Goal: Task Accomplishment & Management: Manage account settings

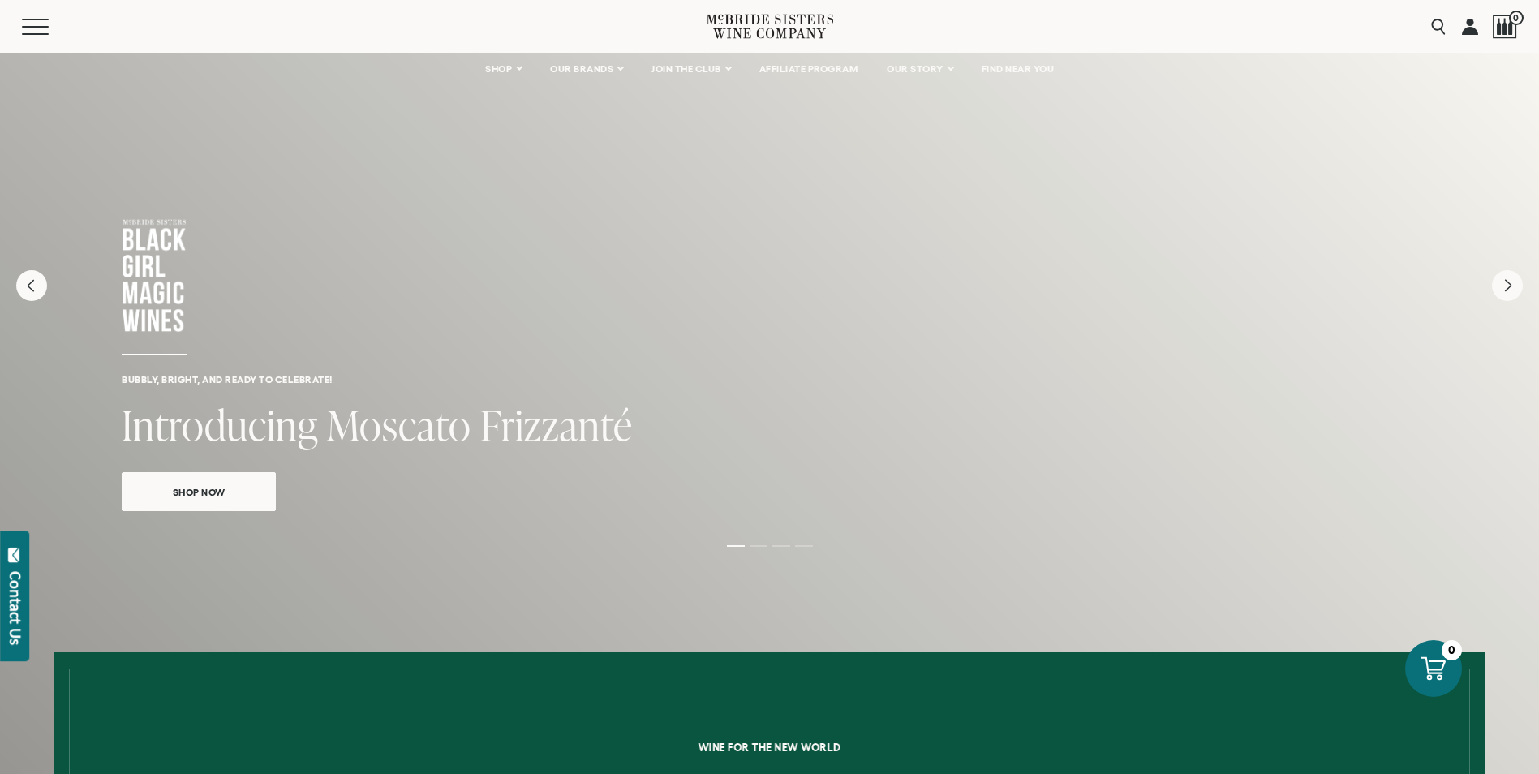
click at [1470, 24] on link at bounding box center [1470, 26] width 16 height 53
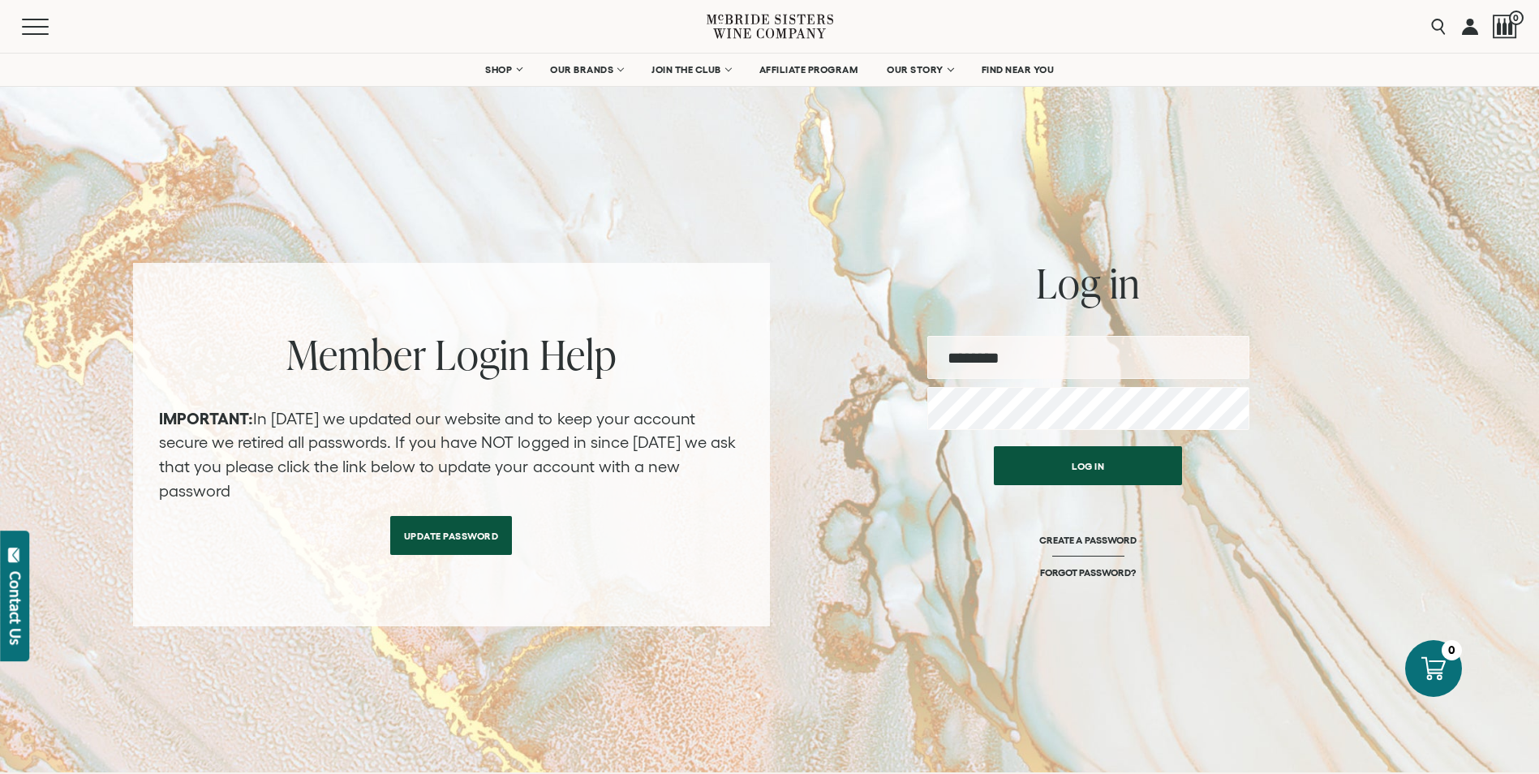
type input "**********"
click at [1096, 462] on button "Log in" at bounding box center [1088, 461] width 188 height 39
click at [1090, 452] on button "Log in" at bounding box center [1088, 461] width 188 height 39
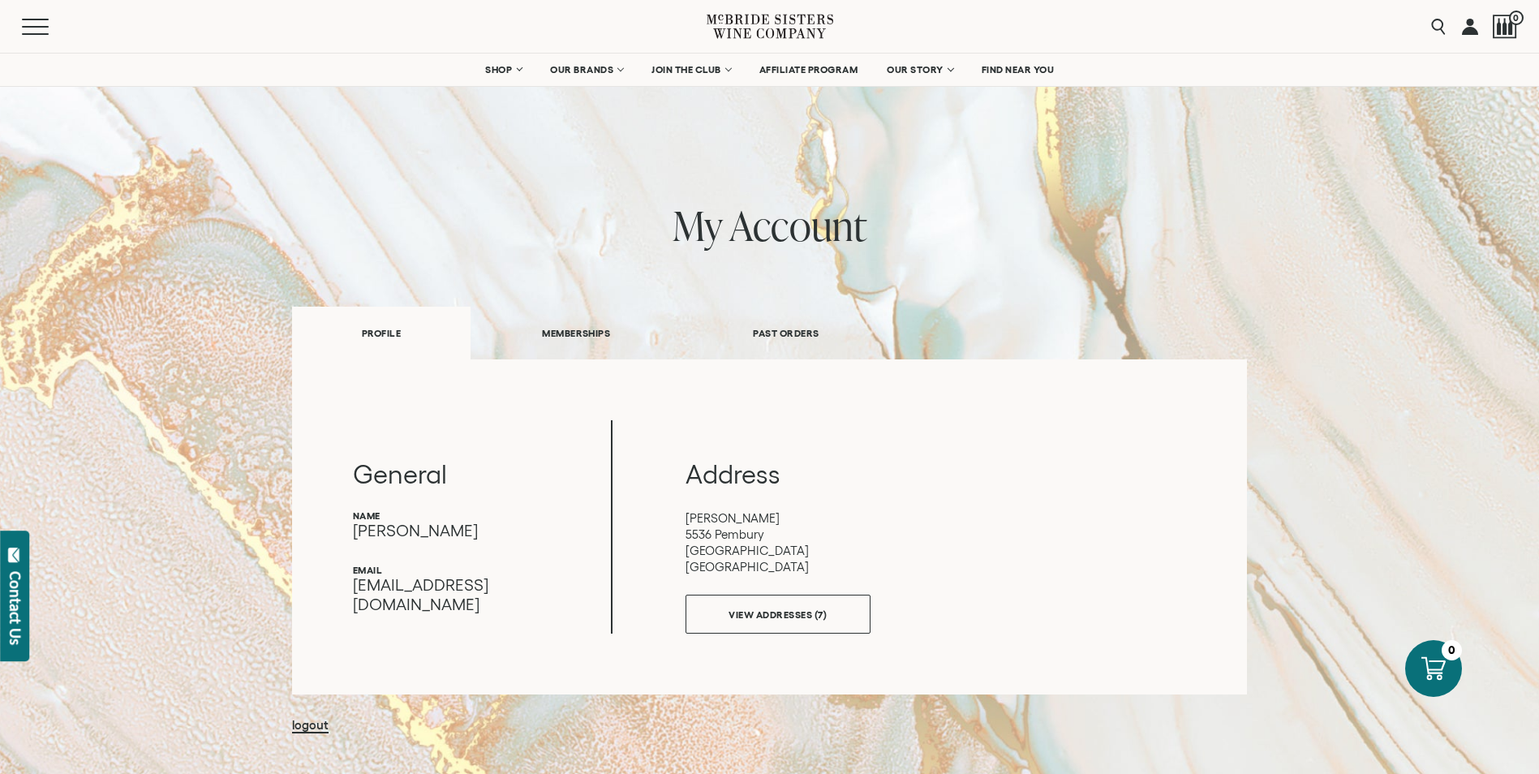
click at [785, 333] on link "PAST ORDERS" at bounding box center [786, 333] width 209 height 56
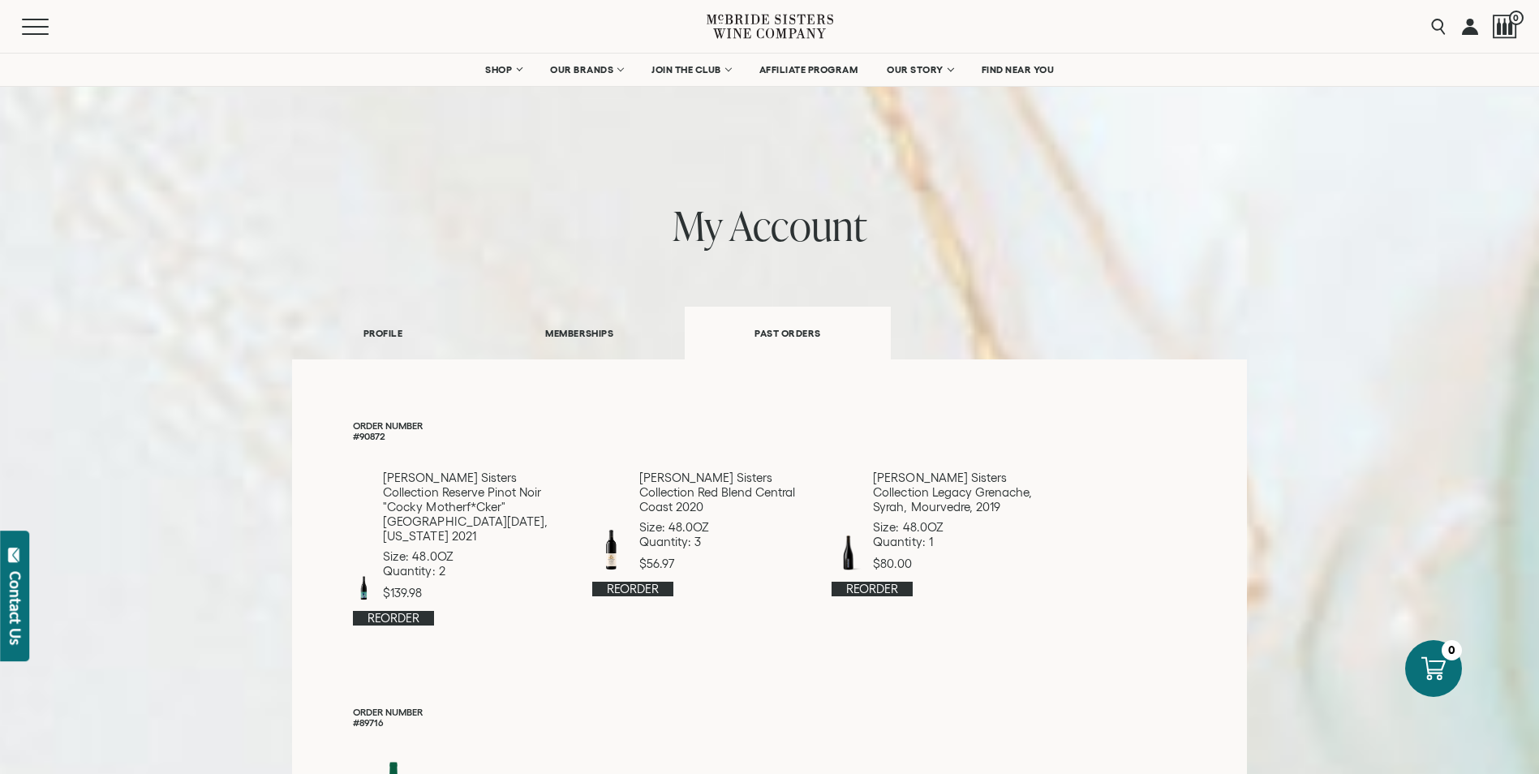
click at [584, 329] on link "MEMBERSHIPS" at bounding box center [579, 333] width 211 height 56
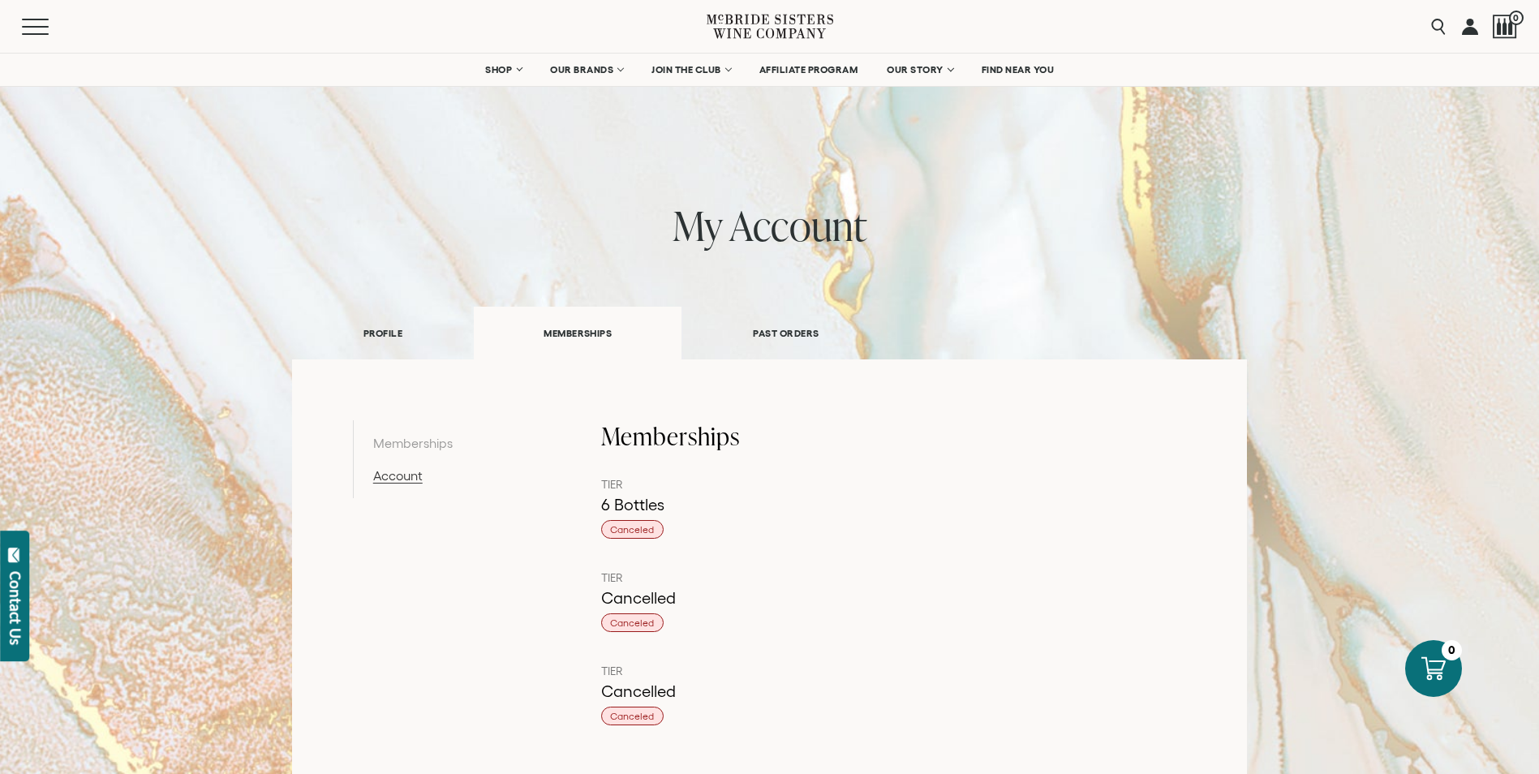
click at [394, 479] on link "Account" at bounding box center [457, 475] width 168 height 19
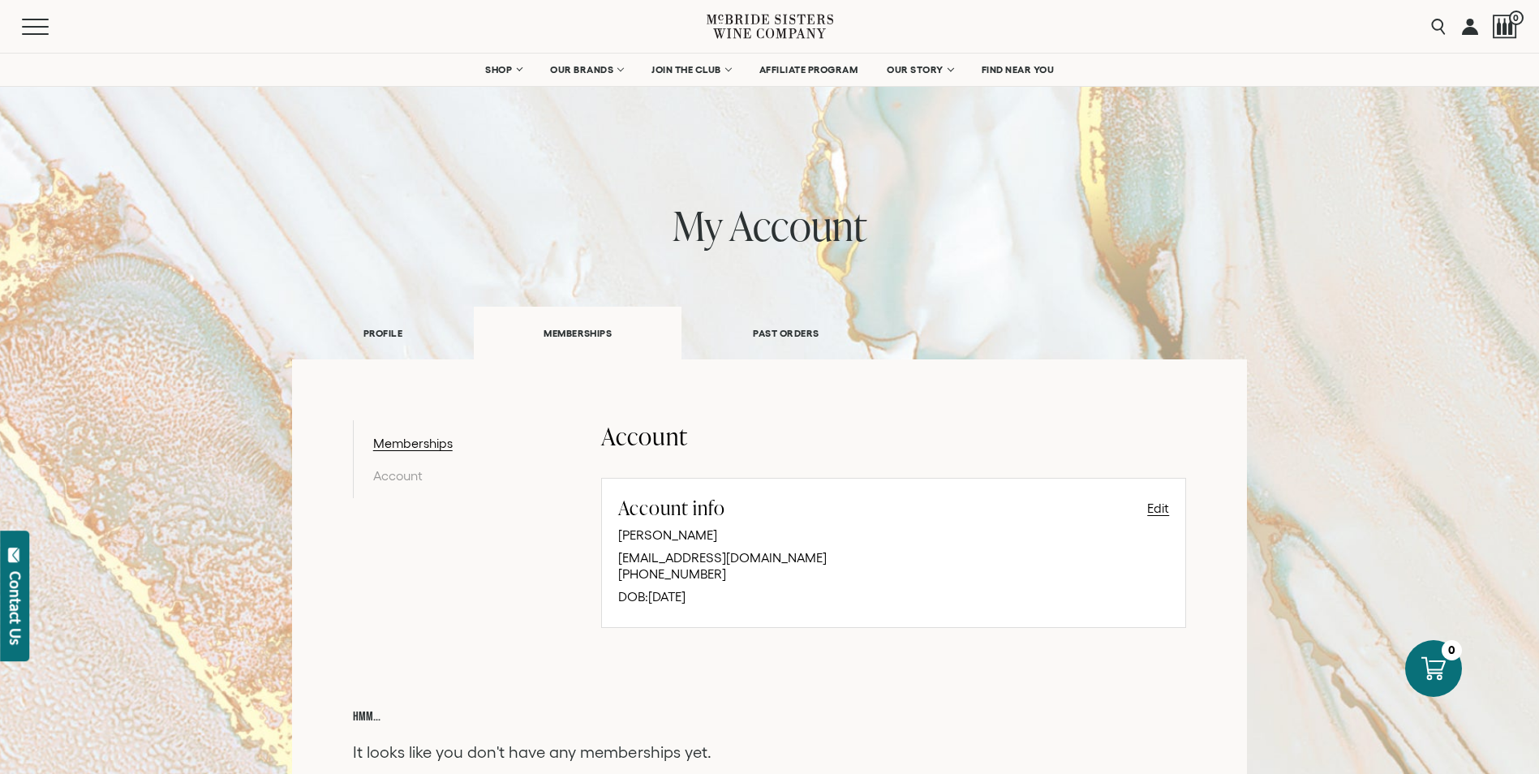
click at [392, 333] on link "PROFILE" at bounding box center [383, 333] width 182 height 56
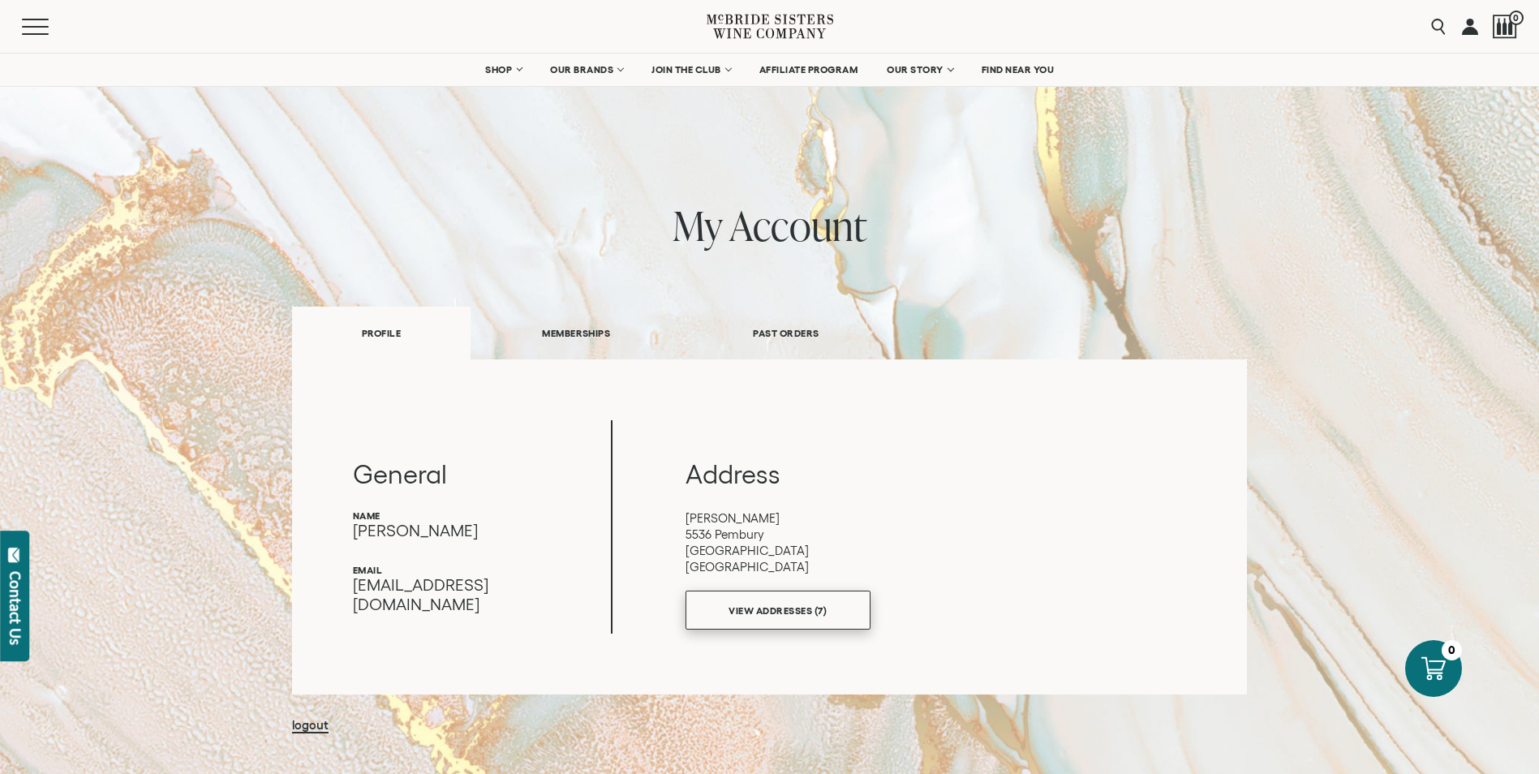
click at [792, 614] on link "VIEW ADDRESSES (7)" at bounding box center [778, 610] width 185 height 39
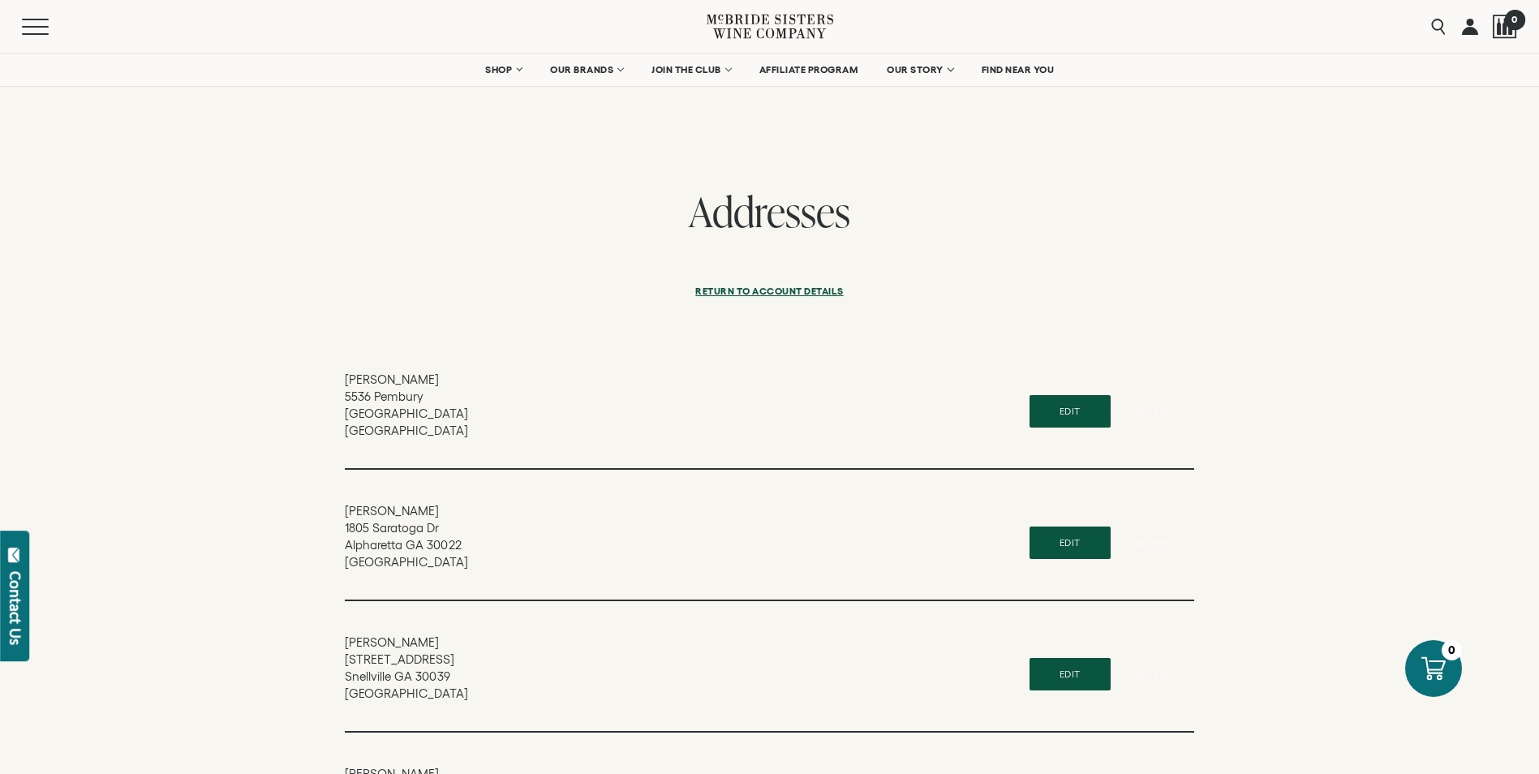
click at [1509, 33] on div at bounding box center [1505, 27] width 24 height 24
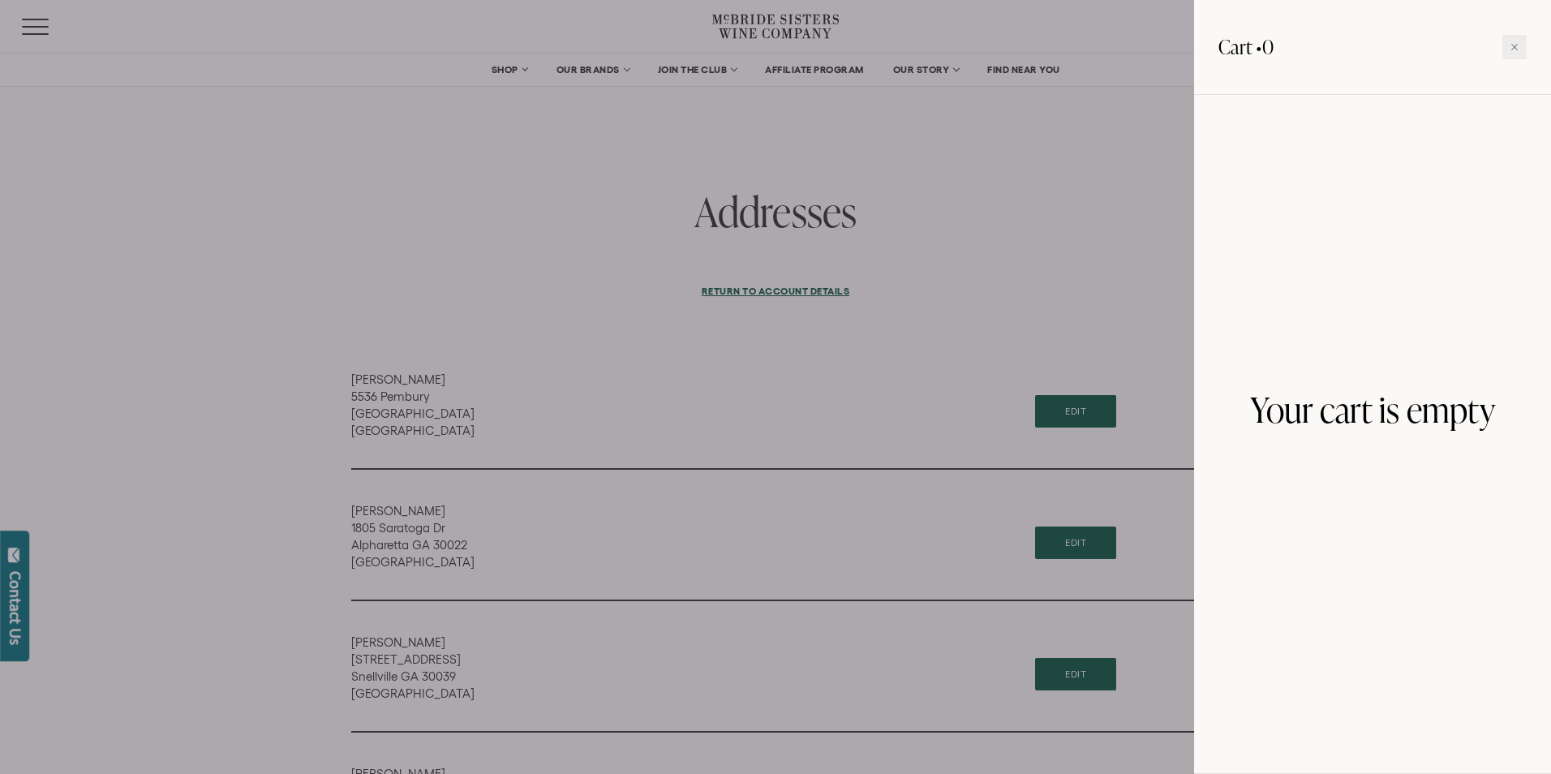
click at [1140, 123] on div at bounding box center [775, 387] width 1551 height 774
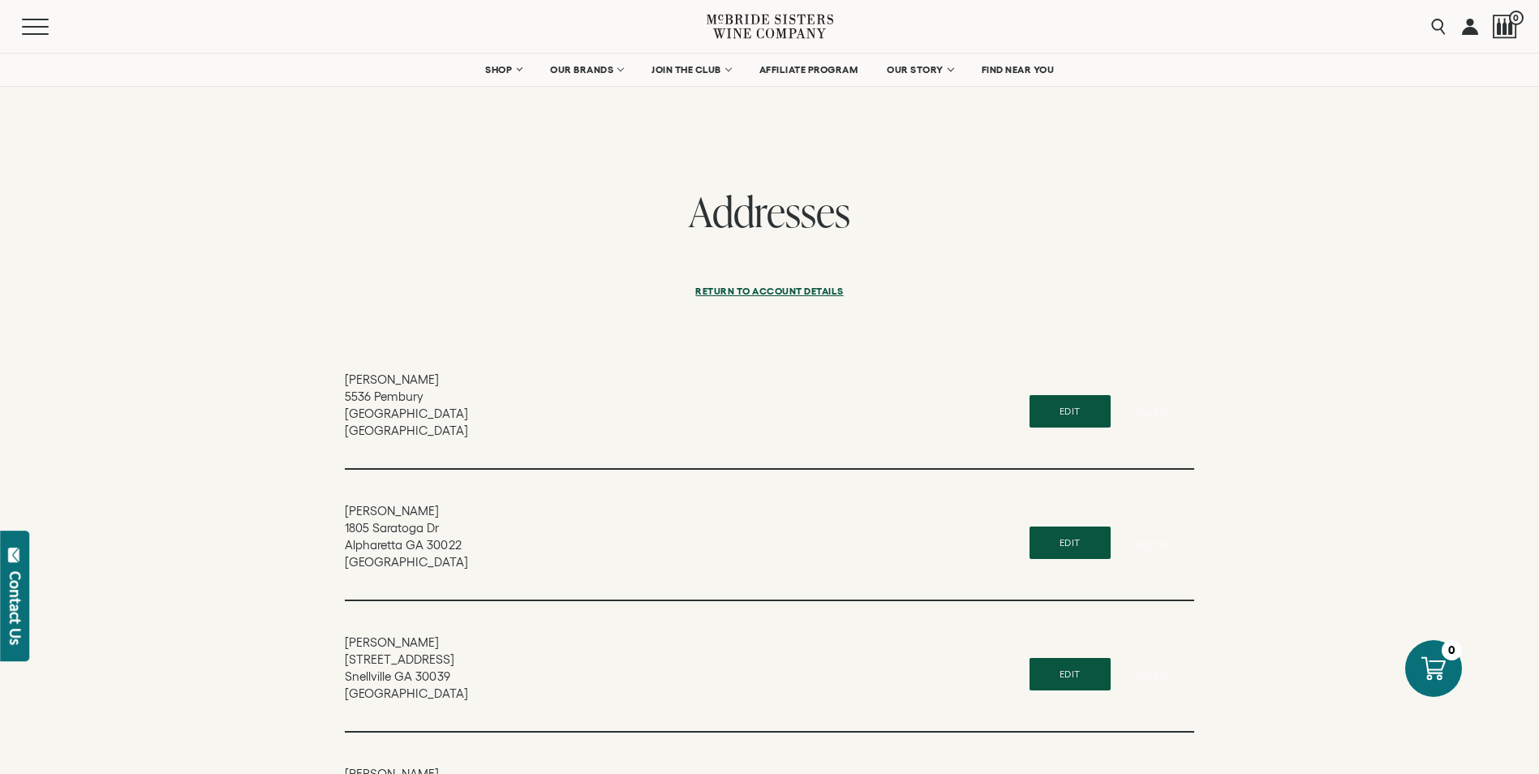
click at [1473, 28] on link at bounding box center [1470, 26] width 16 height 53
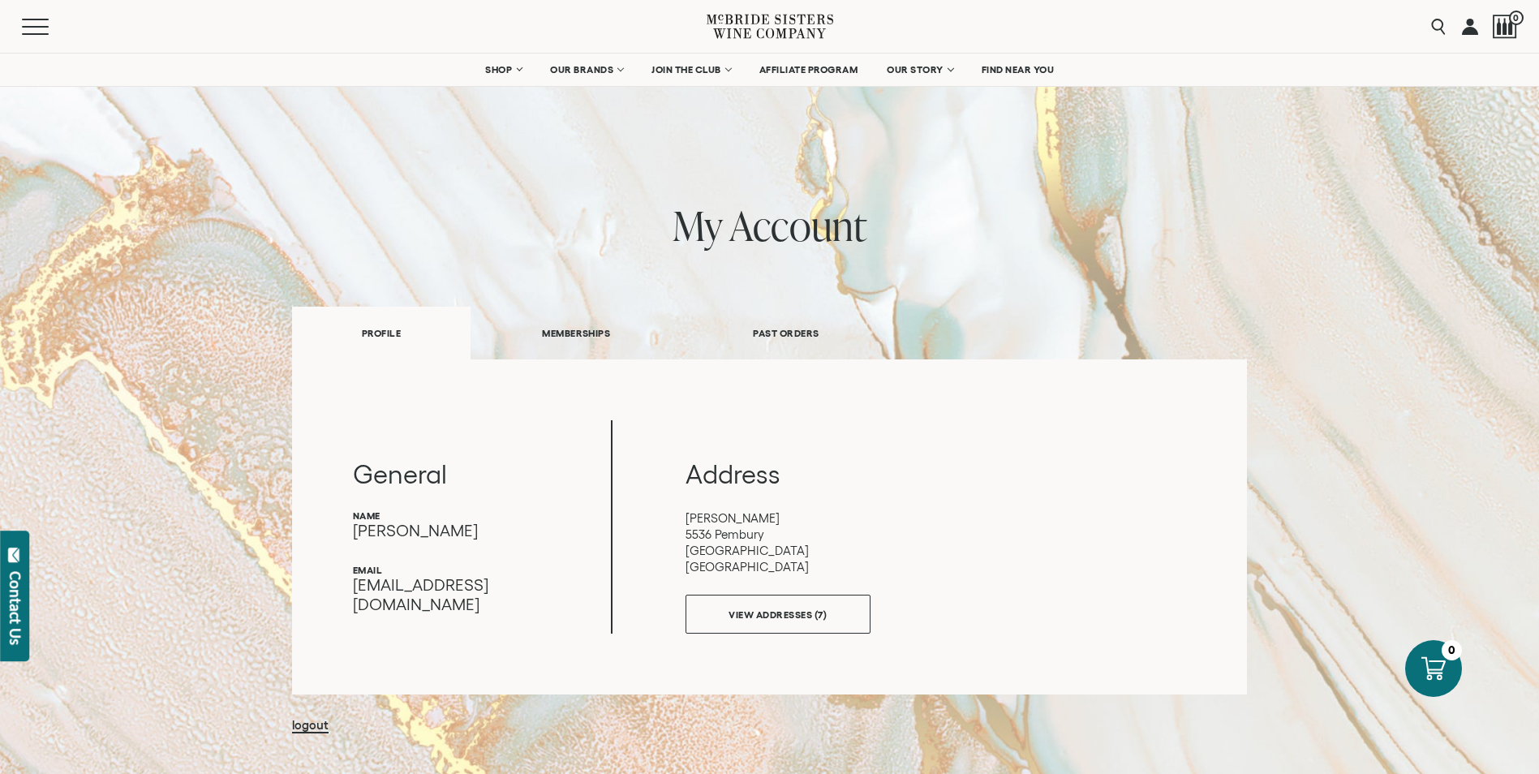
click at [802, 332] on link "PAST ORDERS" at bounding box center [786, 333] width 209 height 56
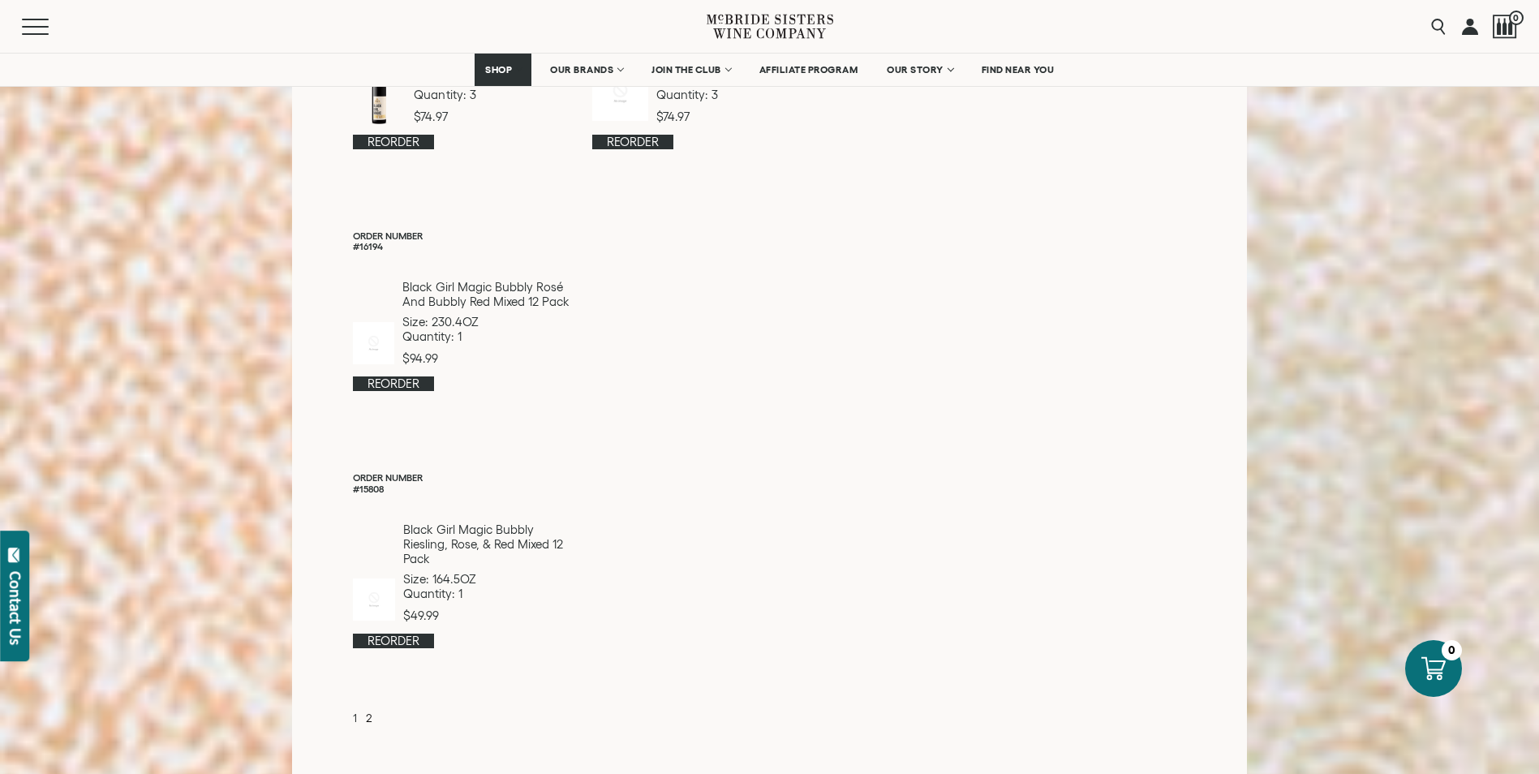
scroll to position [5680, 0]
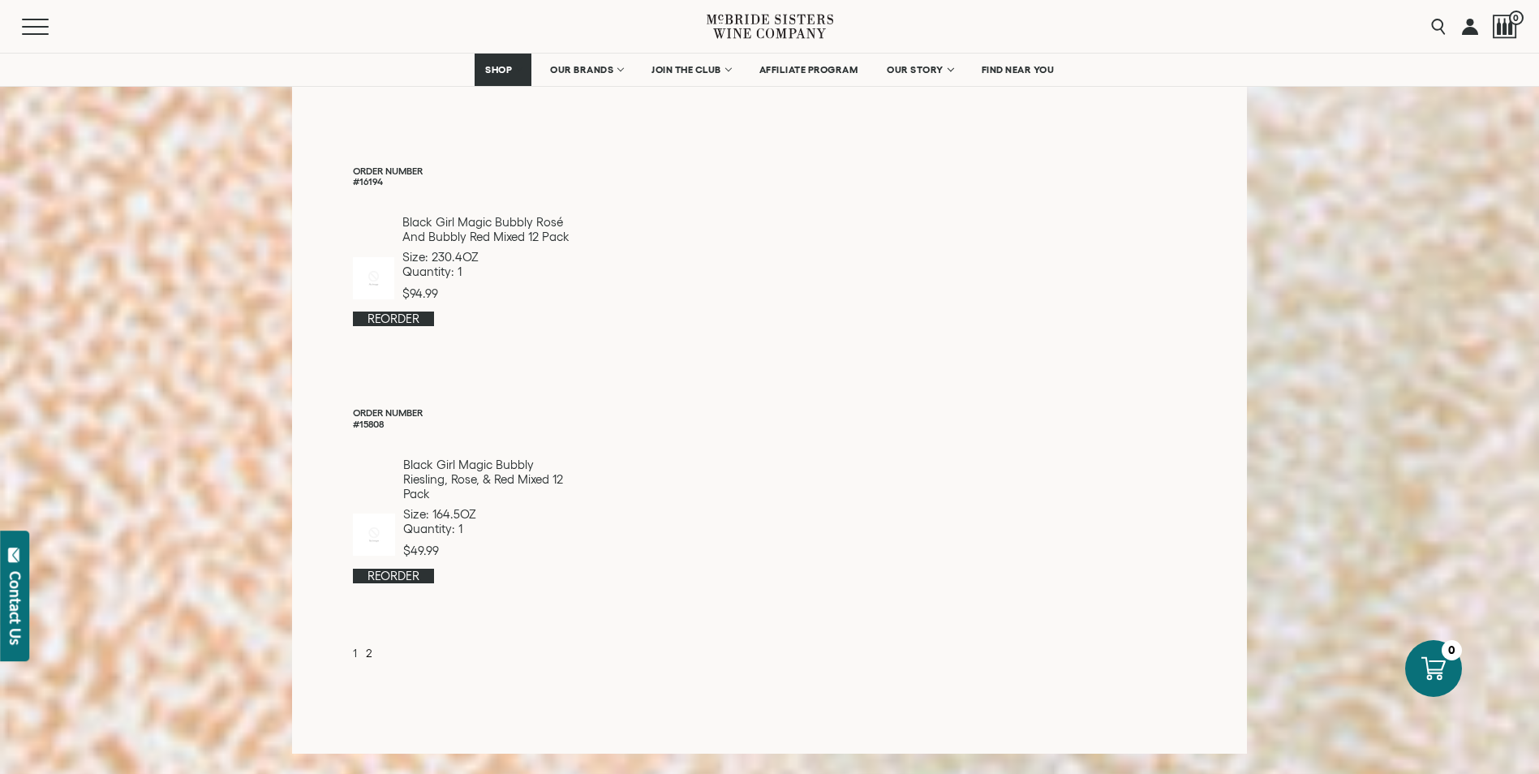
click at [408, 569] on link "Reorder" at bounding box center [393, 576] width 81 height 15
